Goal: Task Accomplishment & Management: Manage account settings

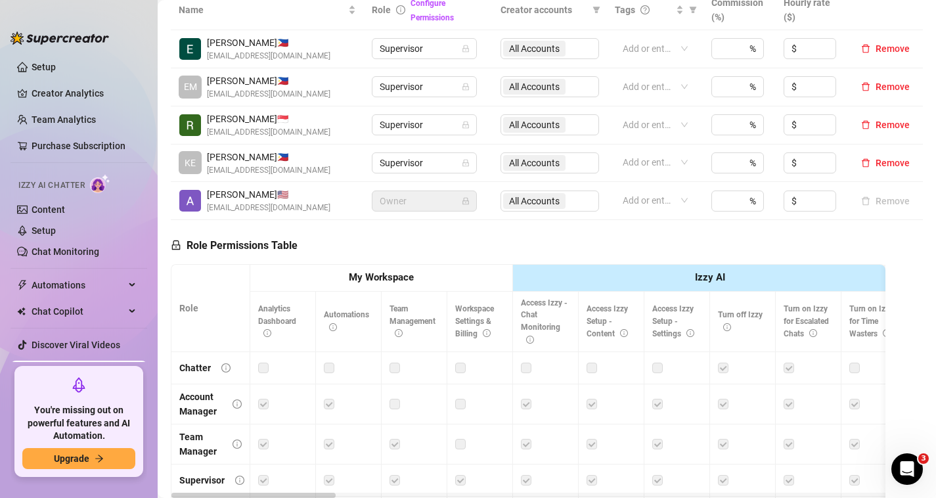
scroll to position [306, 0]
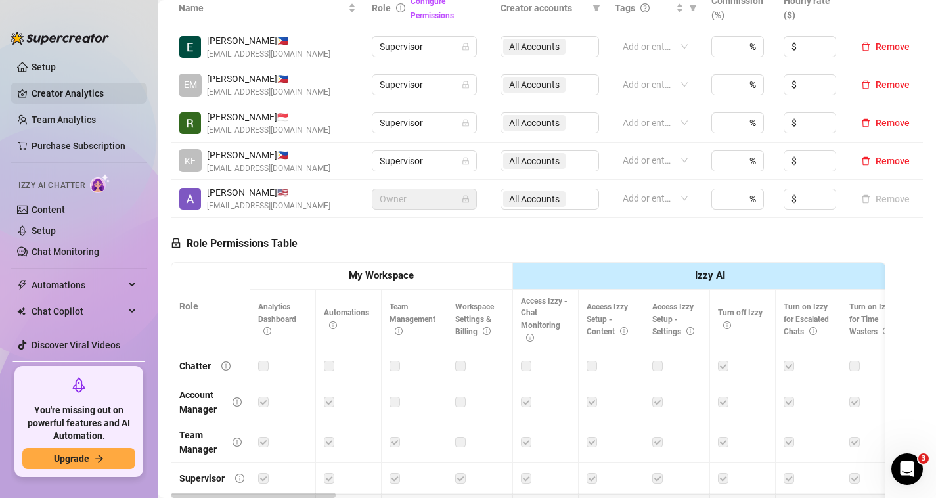
click at [92, 97] on link "Creator Analytics" at bounding box center [84, 93] width 105 height 21
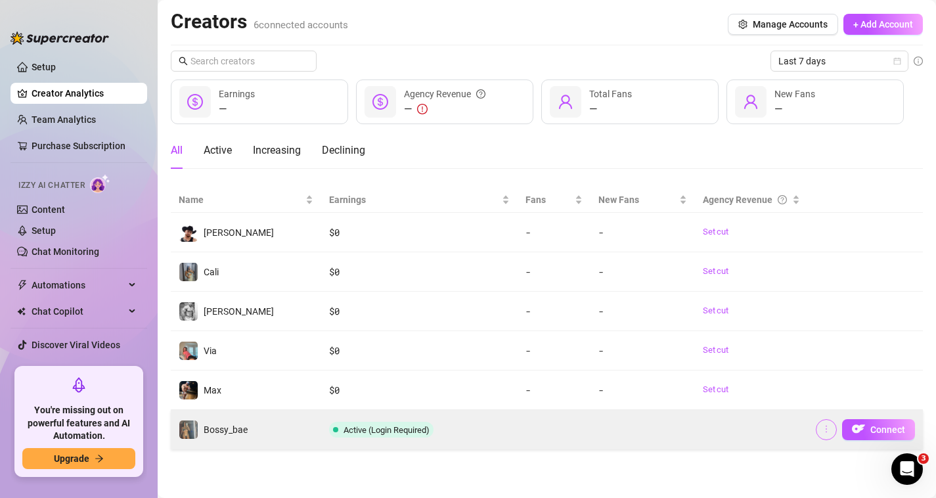
click at [826, 434] on span "button" at bounding box center [826, 429] width 9 height 11
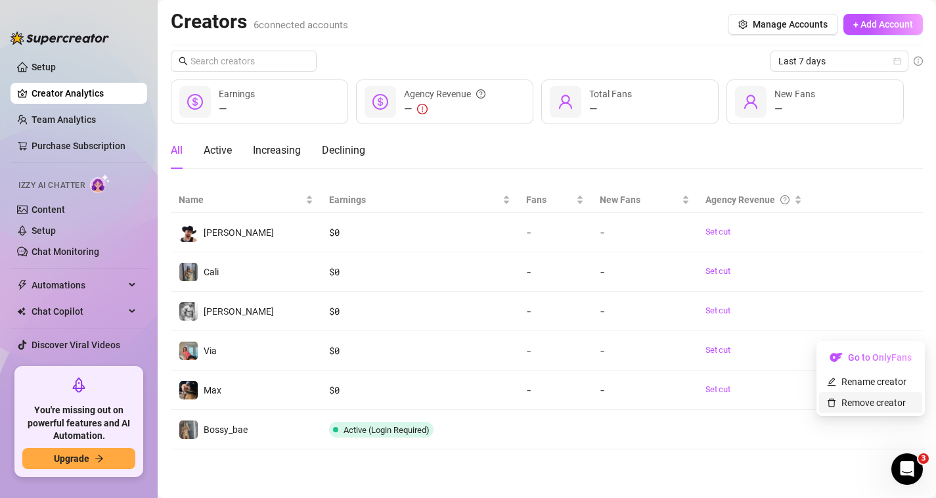
click at [856, 403] on link "Remove creator" at bounding box center [866, 402] width 79 height 11
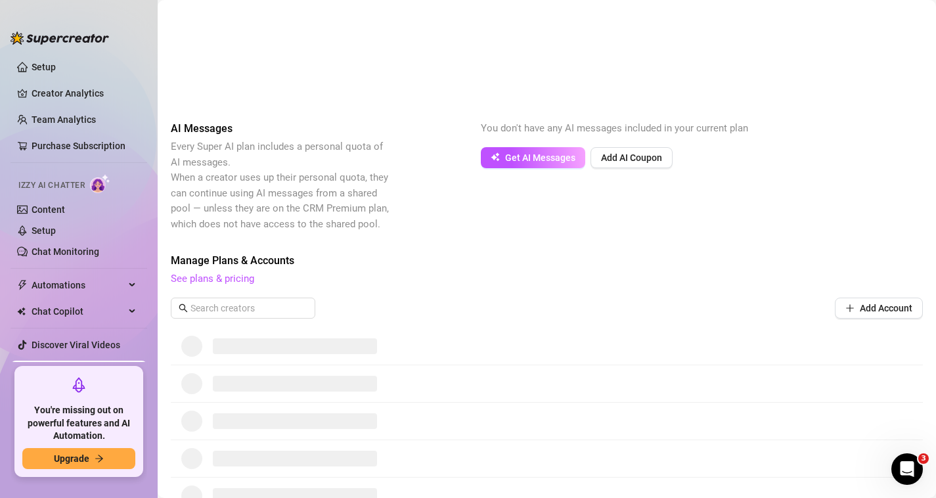
scroll to position [234, 0]
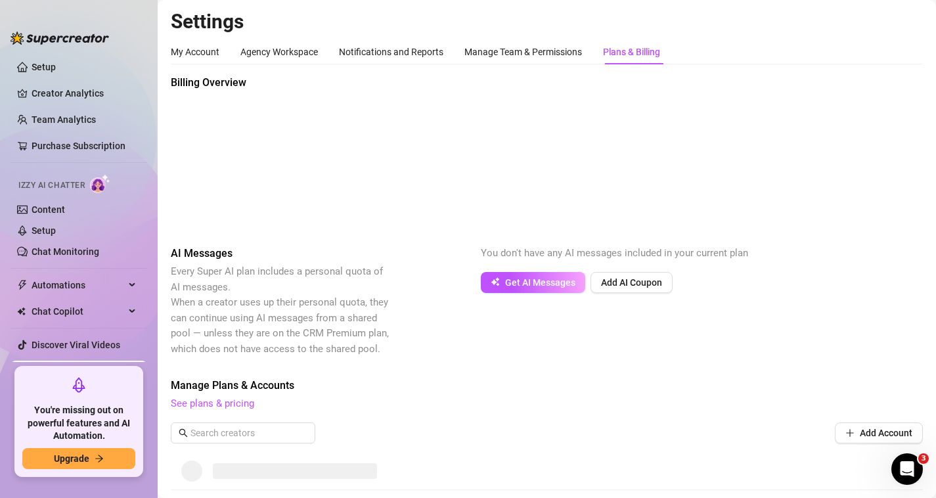
scroll to position [234, 0]
click at [88, 84] on link "Creator Analytics" at bounding box center [84, 93] width 105 height 21
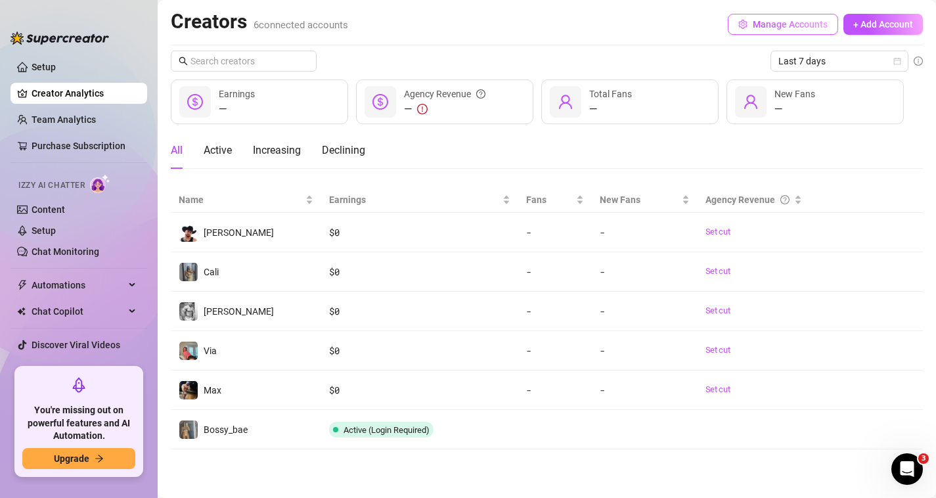
click at [777, 26] on span "Manage Accounts" at bounding box center [790, 24] width 75 height 11
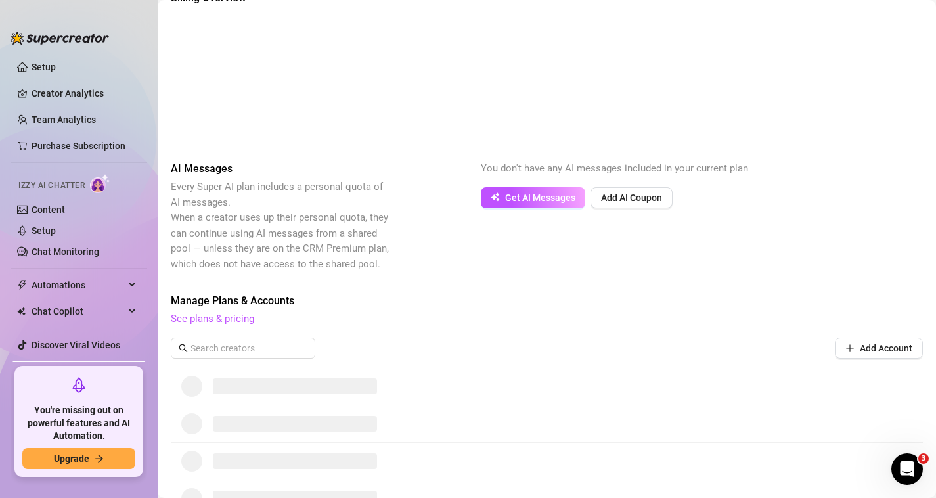
scroll to position [234, 0]
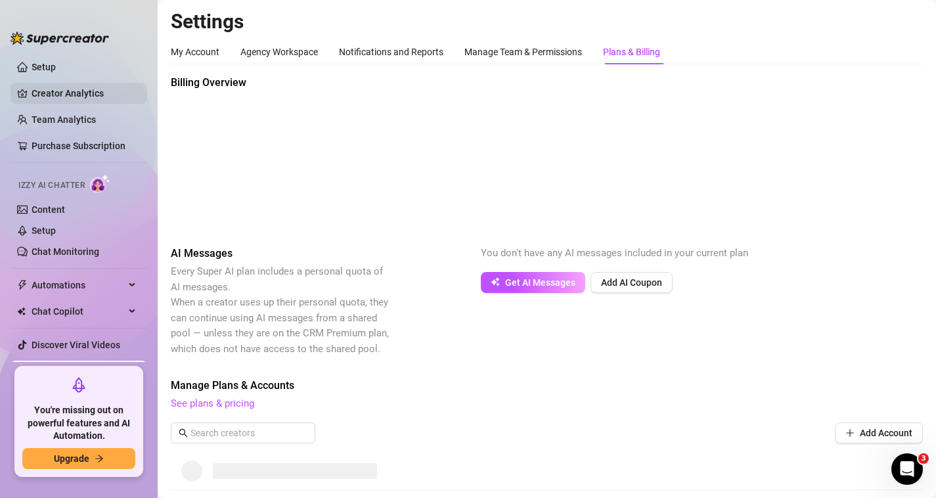
click at [94, 97] on link "Creator Analytics" at bounding box center [84, 93] width 105 height 21
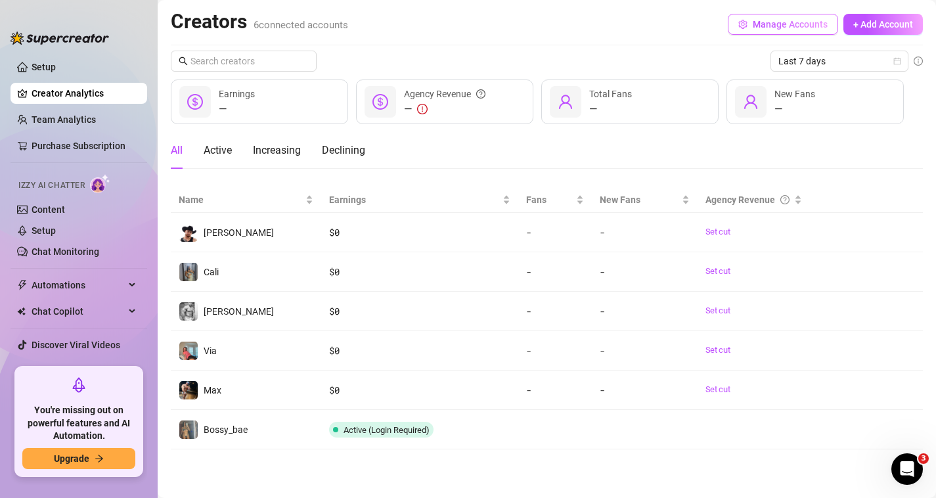
click at [775, 32] on button "Manage Accounts" at bounding box center [783, 24] width 110 height 21
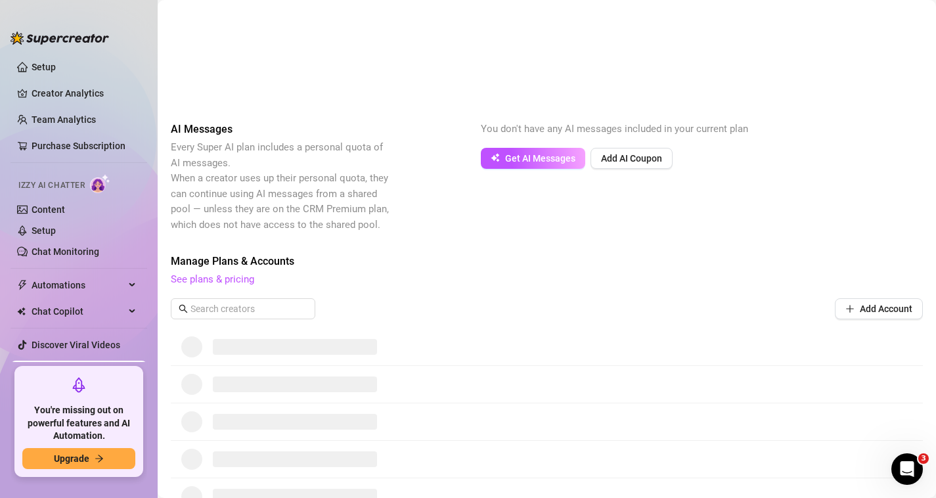
scroll to position [234, 0]
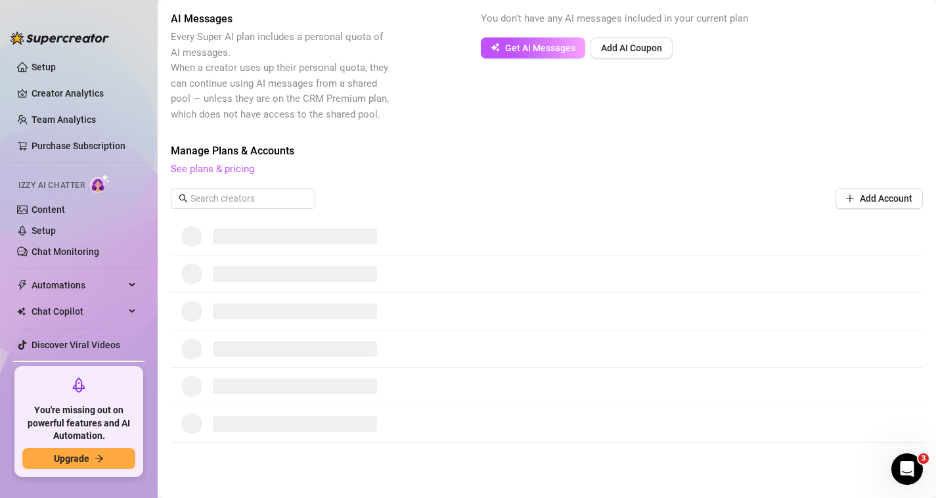
click at [284, 236] on span at bounding box center [295, 237] width 164 height 16
